Goal: Check status: Check status

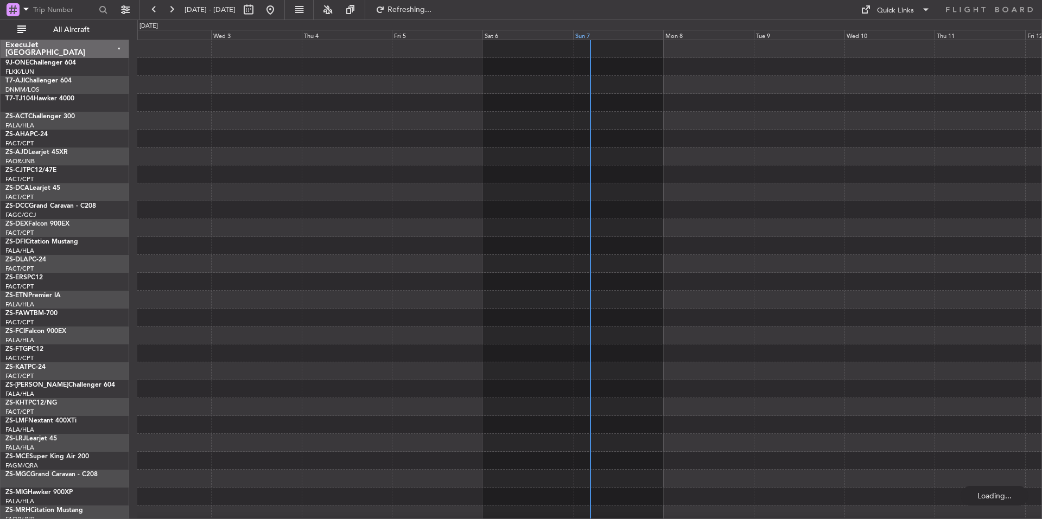
click at [624, 34] on div "Sun 7" at bounding box center [618, 35] width 91 height 10
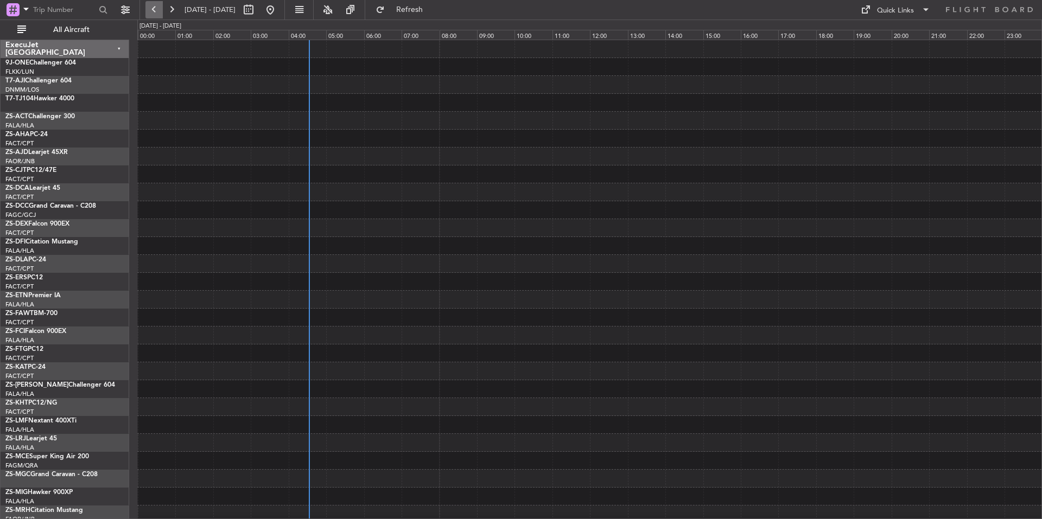
click at [101, 31] on span "All Aircraft" at bounding box center [71, 30] width 86 height 8
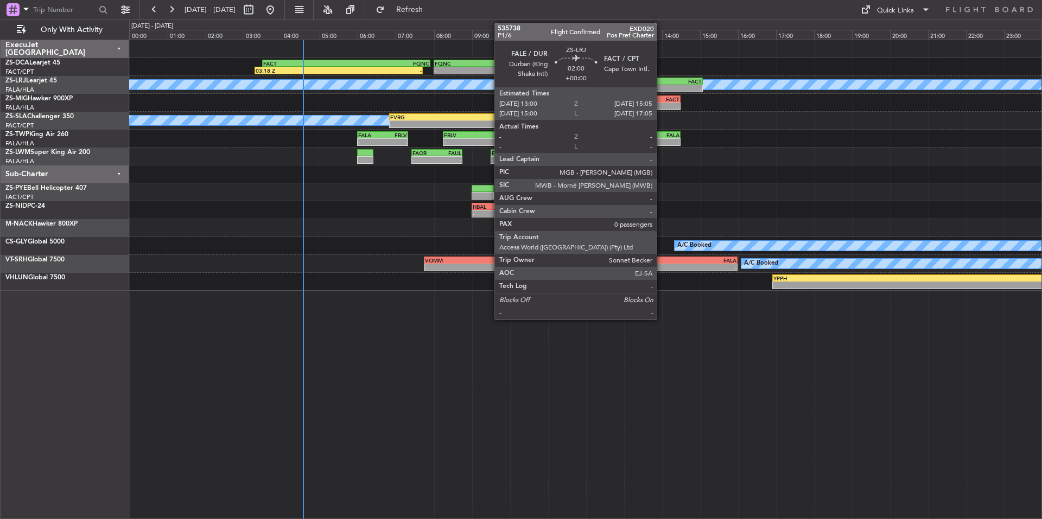
click at [662, 80] on div "FALE" at bounding box center [644, 81] width 39 height 7
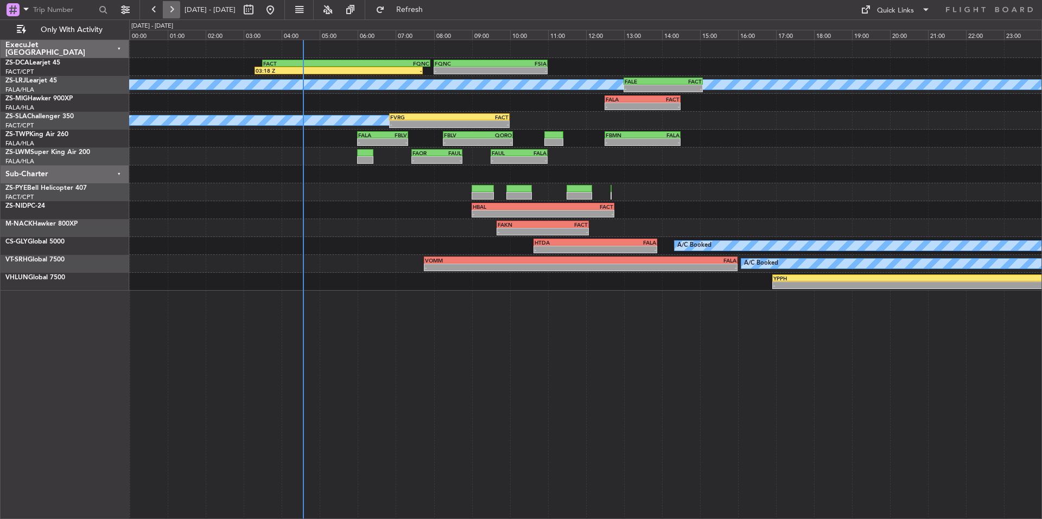
click at [177, 13] on button at bounding box center [171, 9] width 17 height 17
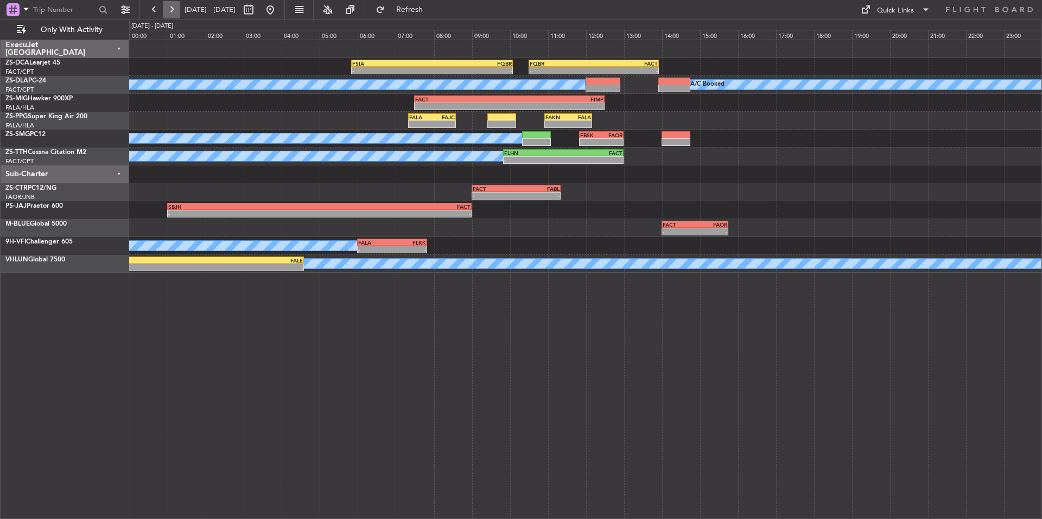
click at [169, 10] on button at bounding box center [171, 9] width 17 height 17
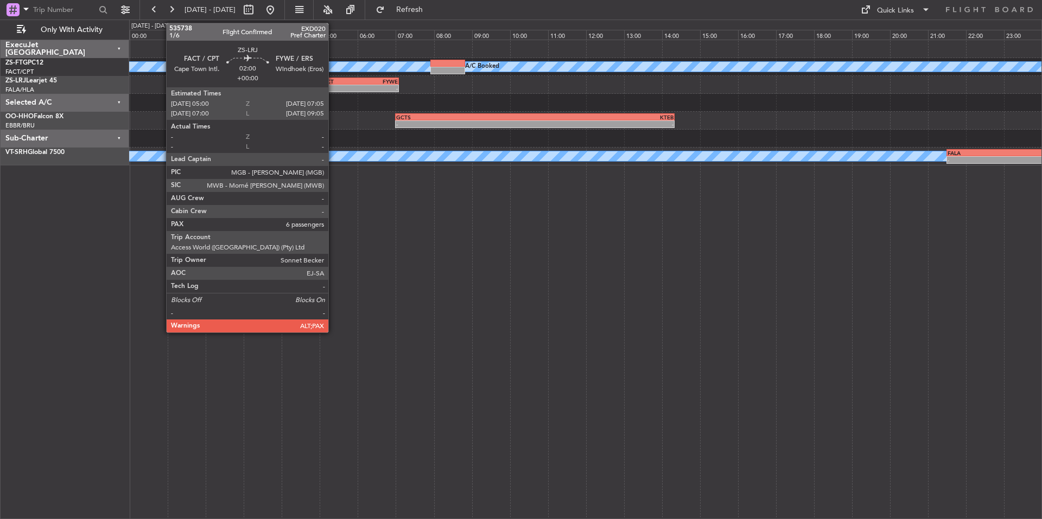
click at [333, 80] on div "FACT" at bounding box center [339, 81] width 39 height 7
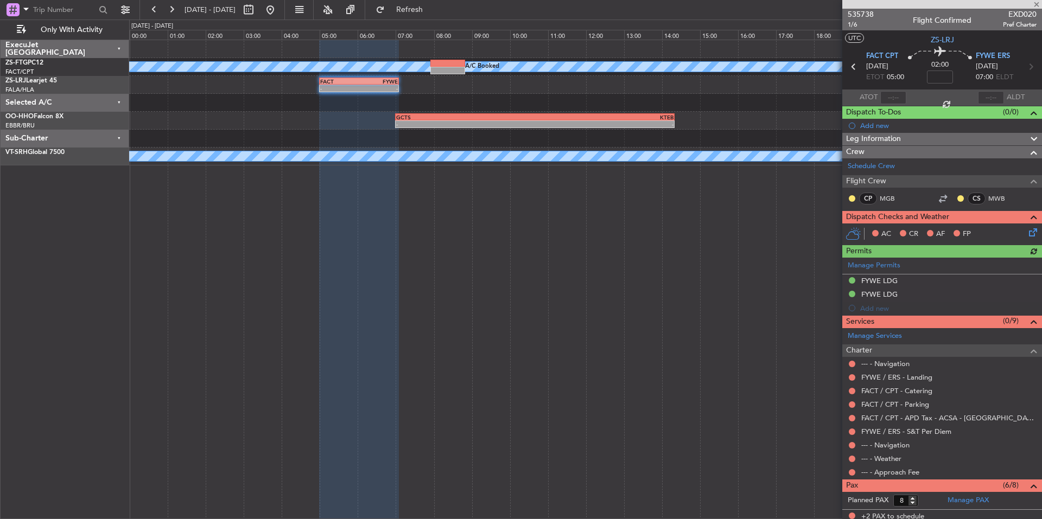
scroll to position [148, 0]
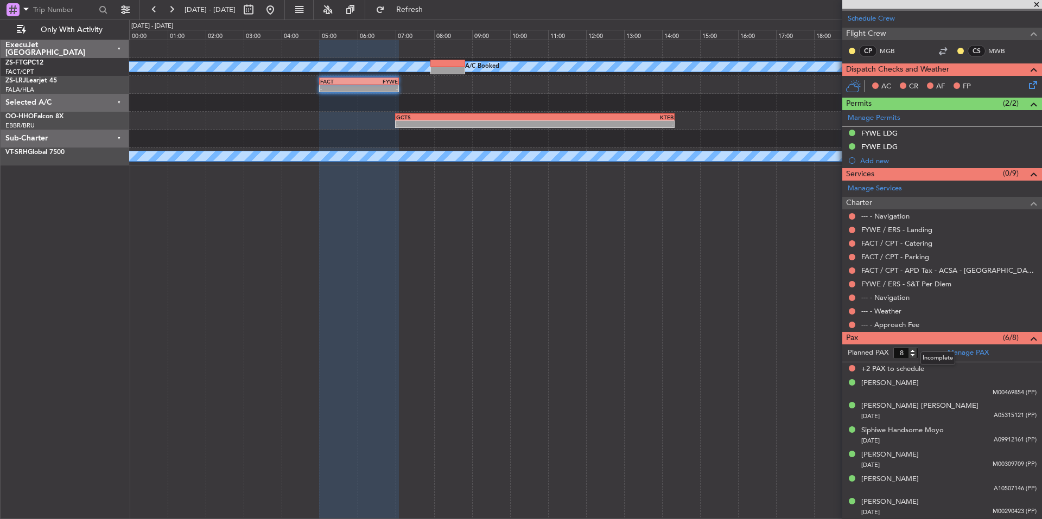
click at [913, 354] on mat-tooltip-component "Incomplete" at bounding box center [938, 358] width 50 height 29
click at [910, 357] on input "7" at bounding box center [905, 353] width 25 height 12
type input "6"
click at [910, 357] on input "6" at bounding box center [905, 353] width 25 height 12
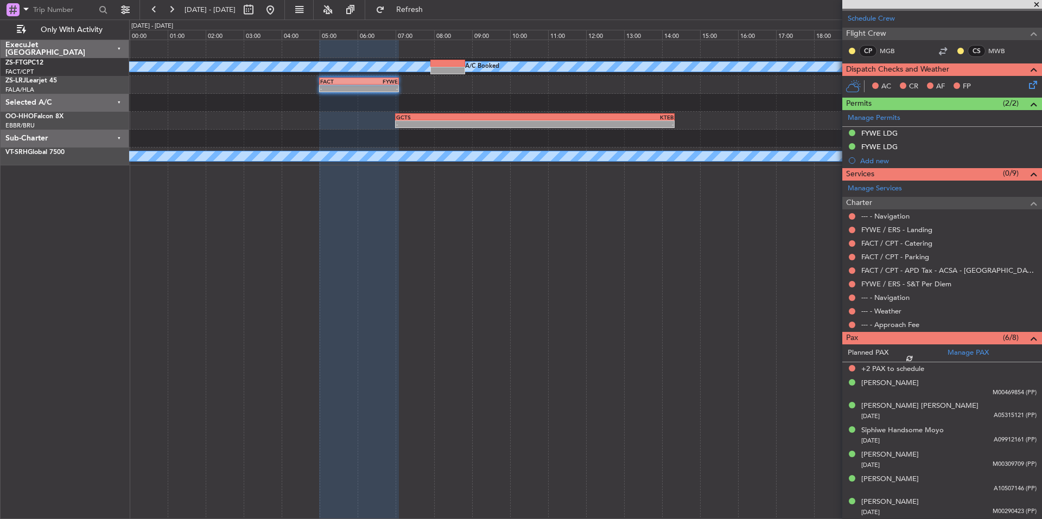
click at [925, 354] on form "Planned PAX" at bounding box center [892, 353] width 100 height 17
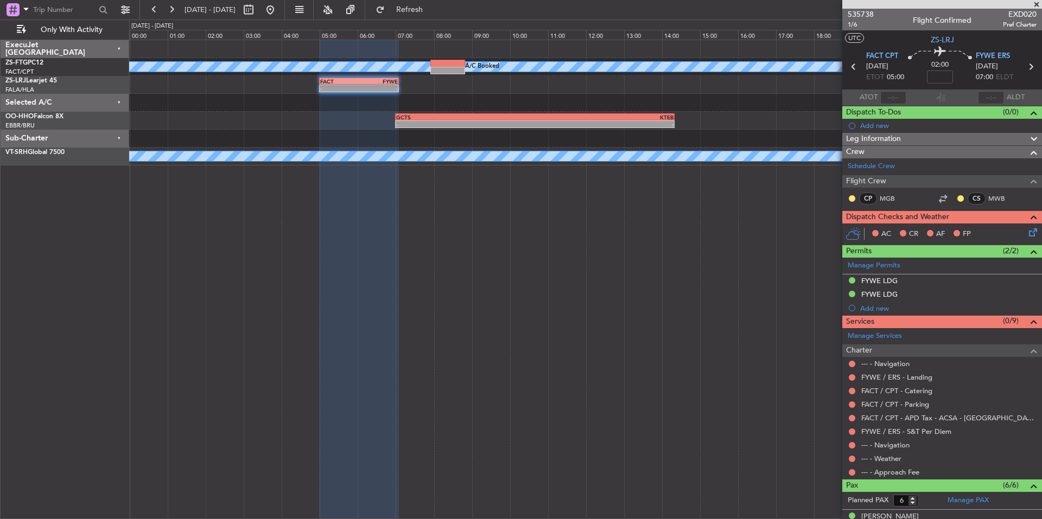
click at [1037, 4] on span at bounding box center [1036, 5] width 11 height 10
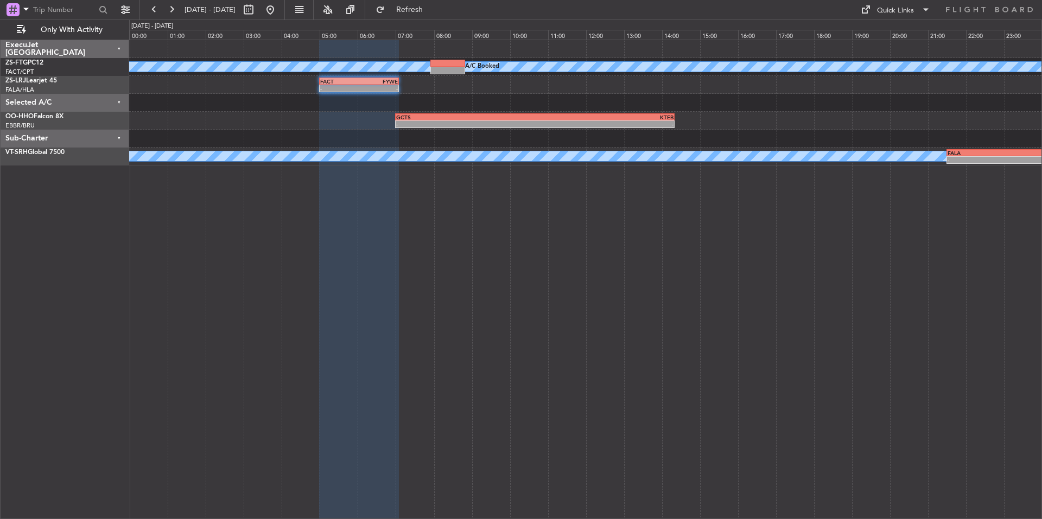
type input "0"
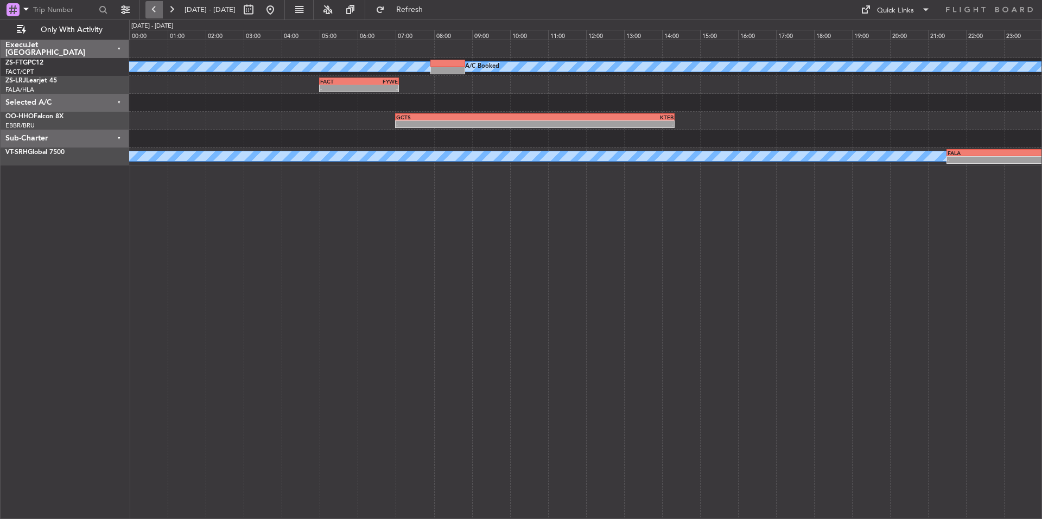
click at [160, 15] on button at bounding box center [153, 9] width 17 height 17
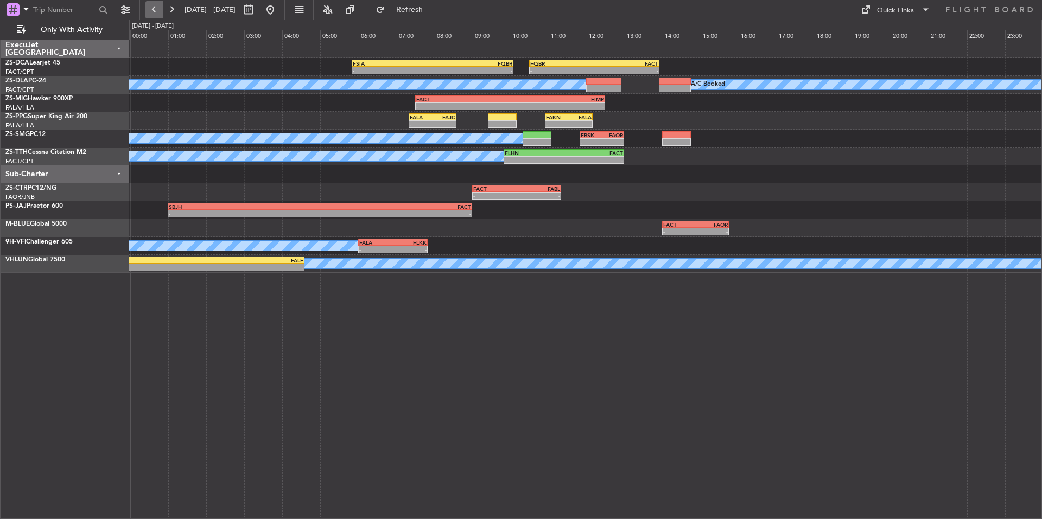
click at [152, 11] on button at bounding box center [153, 9] width 17 height 17
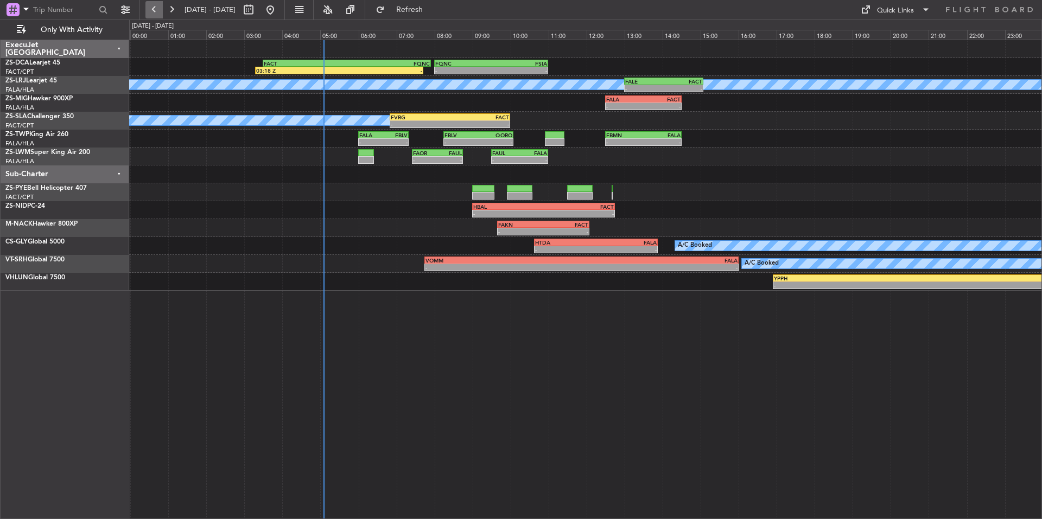
click at [152, 11] on button at bounding box center [153, 9] width 17 height 17
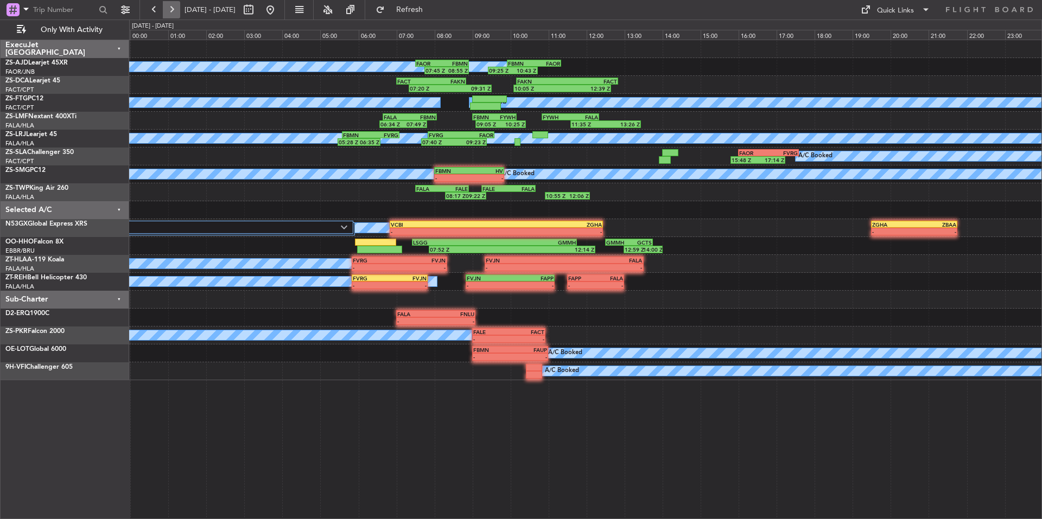
click at [167, 11] on button at bounding box center [171, 9] width 17 height 17
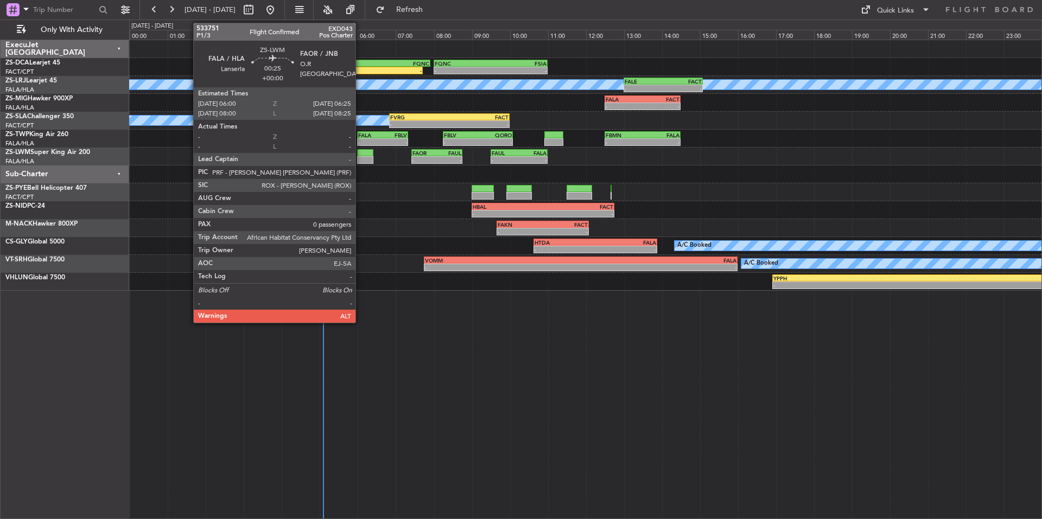
click at [361, 155] on div at bounding box center [365, 153] width 16 height 8
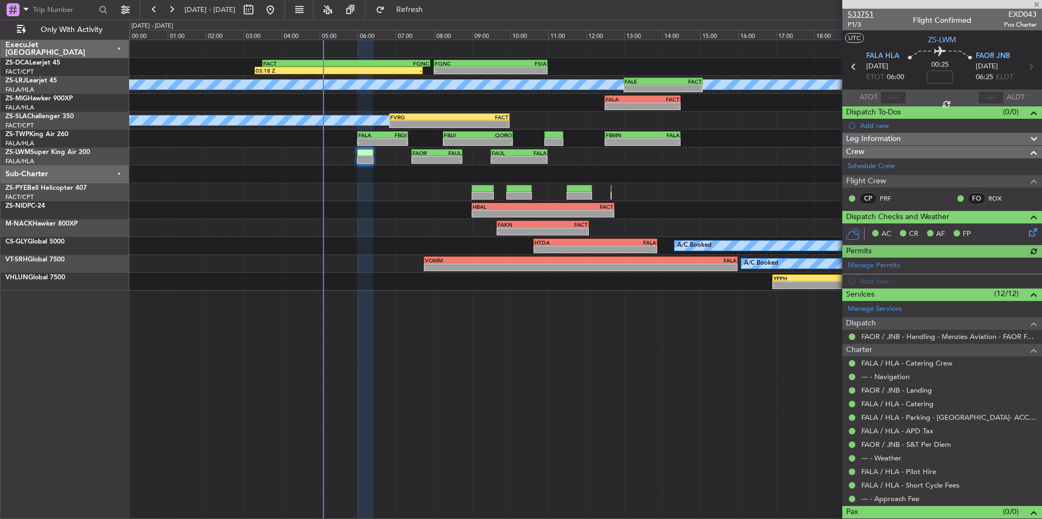
click at [867, 14] on span "533751" at bounding box center [861, 14] width 26 height 11
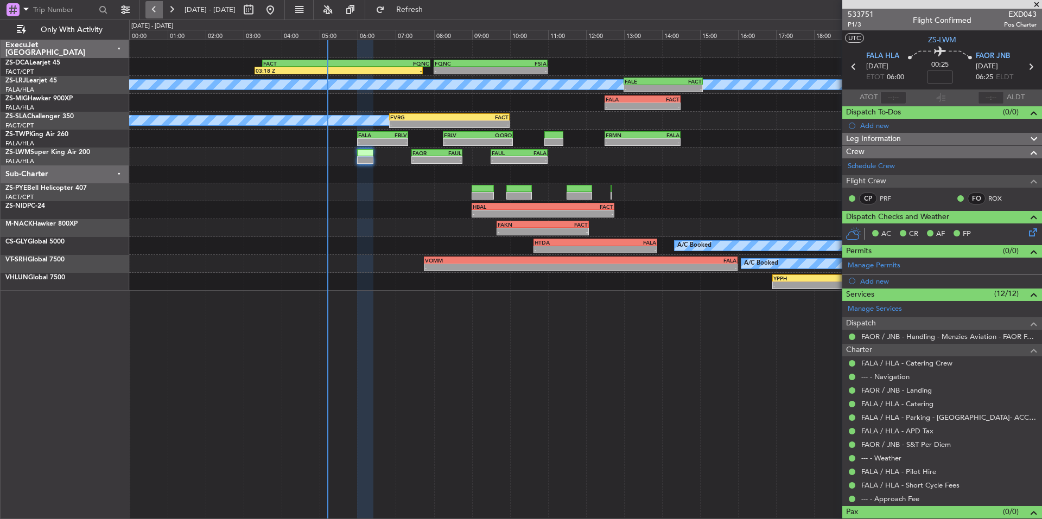
click at [155, 9] on button at bounding box center [153, 9] width 17 height 17
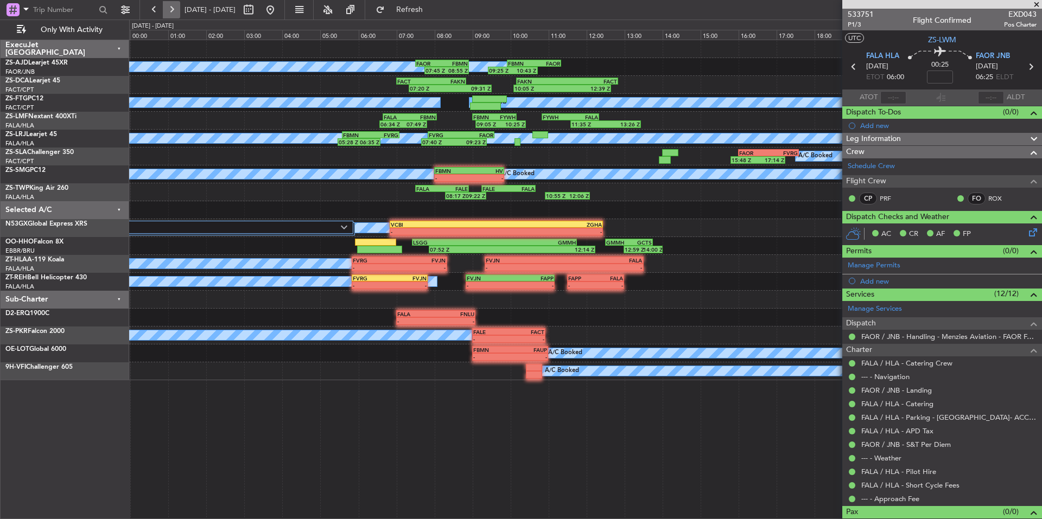
click at [178, 6] on button at bounding box center [171, 9] width 17 height 17
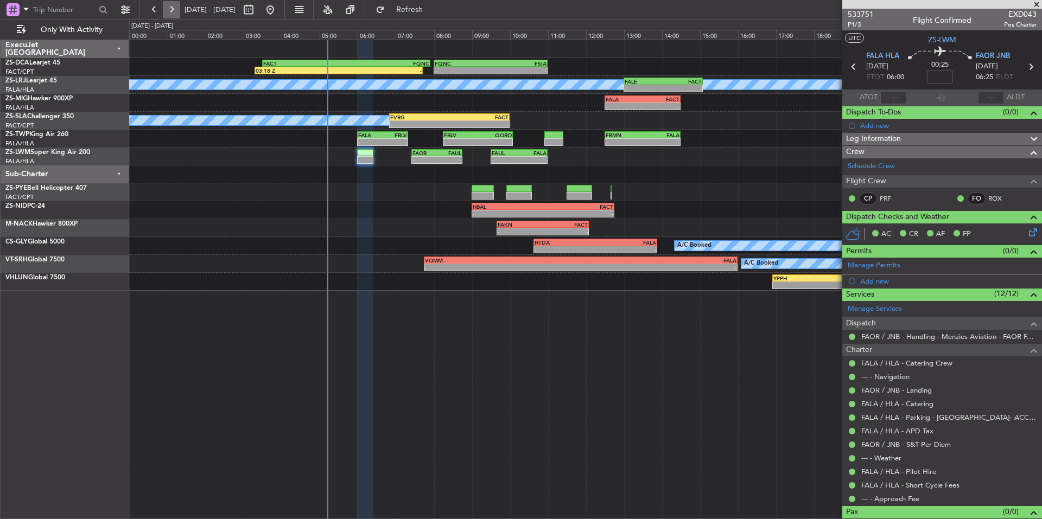
click at [178, 6] on button at bounding box center [171, 9] width 17 height 17
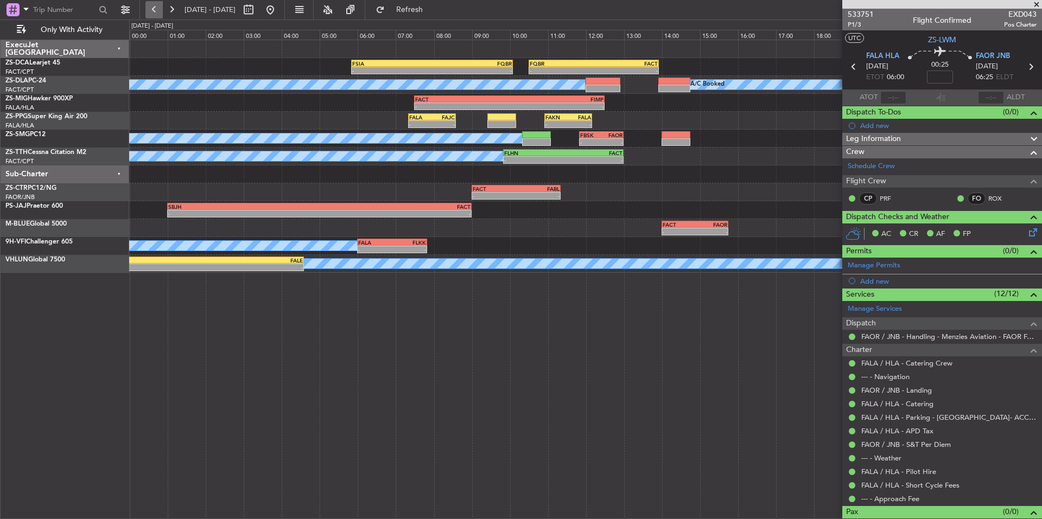
click at [148, 7] on button at bounding box center [153, 9] width 17 height 17
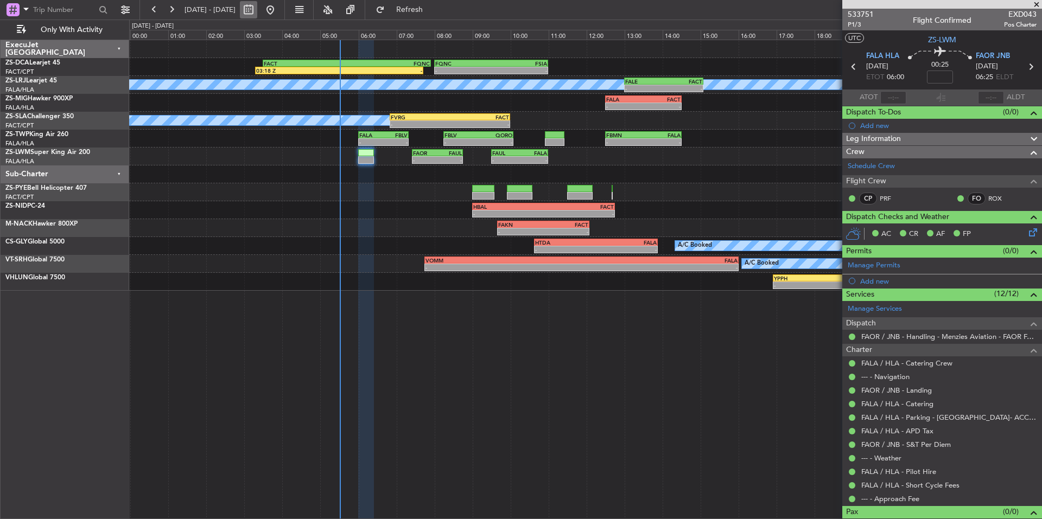
click at [257, 12] on button at bounding box center [248, 9] width 17 height 17
select select "9"
select select "2025"
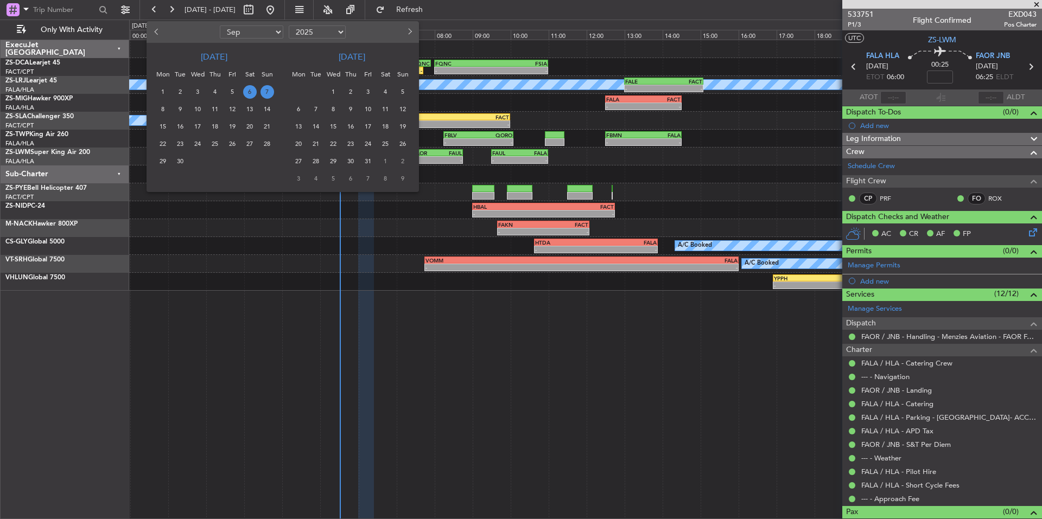
click at [158, 29] on span "Previous month" at bounding box center [157, 31] width 7 height 7
select select "8"
click at [213, 109] on span "7" at bounding box center [215, 110] width 14 height 14
click at [268, 111] on span "10" at bounding box center [268, 110] width 14 height 14
